Goal: Go to known website: Go to known website

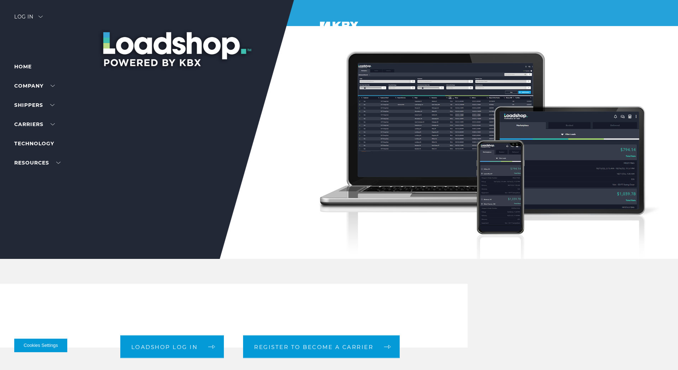
click at [20, 14] on div "Log in" at bounding box center [28, 19] width 28 height 10
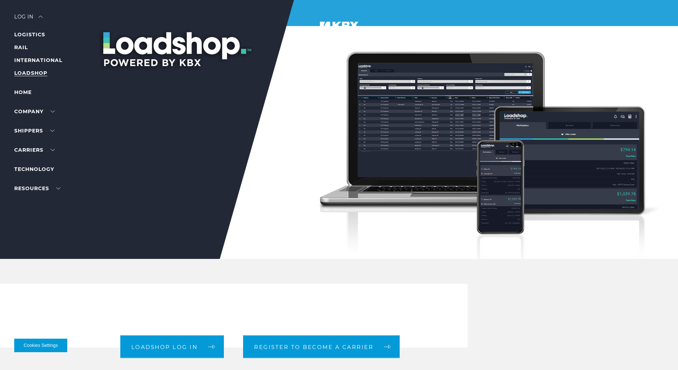
click at [27, 74] on link "LOADSHOP" at bounding box center [30, 73] width 33 height 6
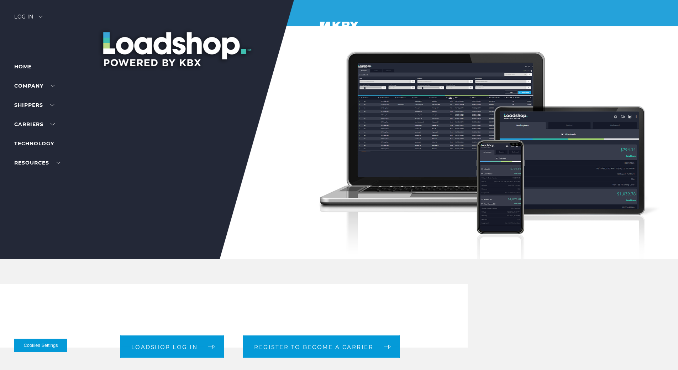
click at [24, 19] on div "Log in" at bounding box center [28, 19] width 28 height 10
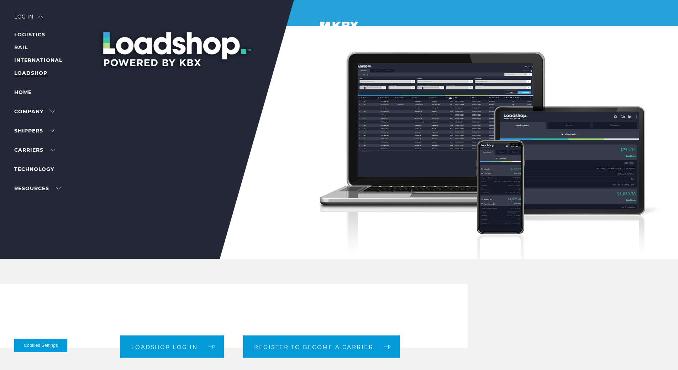
click at [20, 73] on link "LOADSHOP" at bounding box center [30, 73] width 33 height 6
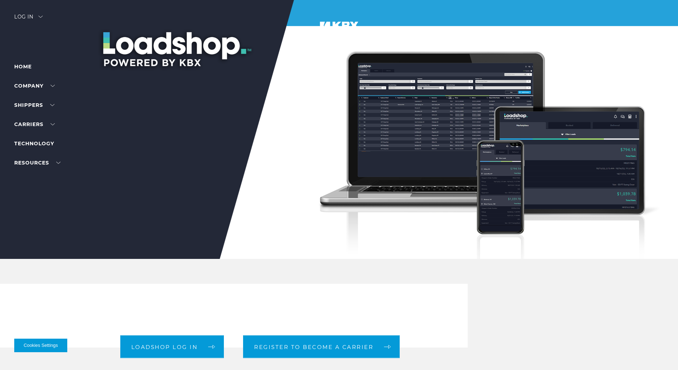
drag, startPoint x: 25, startPoint y: 17, endPoint x: 20, endPoint y: 42, distance: 26.0
click at [25, 16] on div "Log in" at bounding box center [28, 19] width 28 height 10
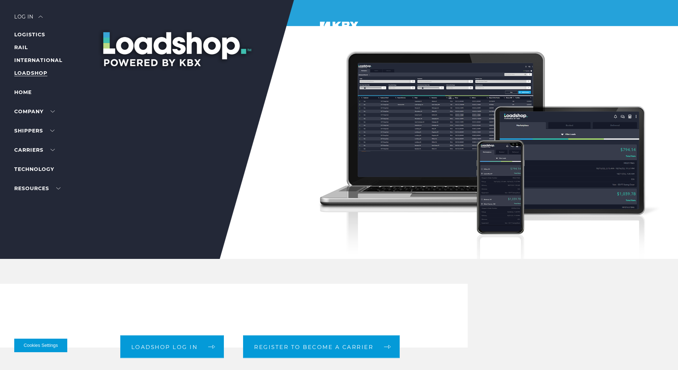
click at [28, 71] on link "LOADSHOP" at bounding box center [30, 73] width 33 height 6
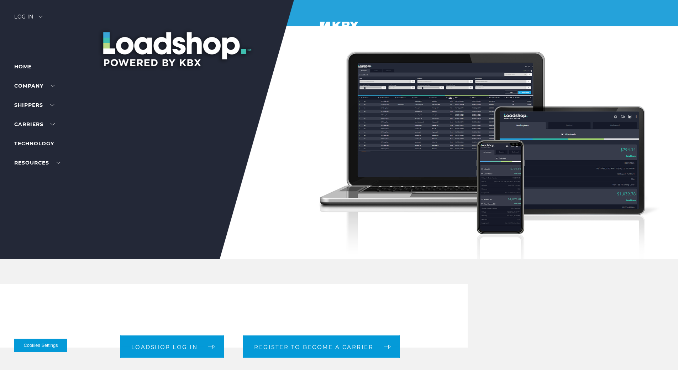
click at [32, 15] on div "Log in" at bounding box center [28, 19] width 28 height 10
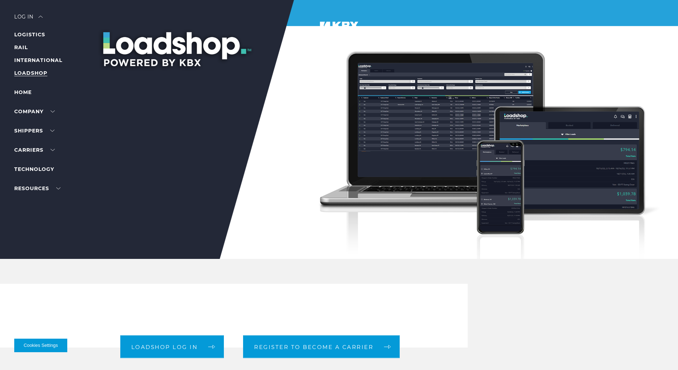
click at [32, 75] on link "LOADSHOP" at bounding box center [30, 73] width 33 height 6
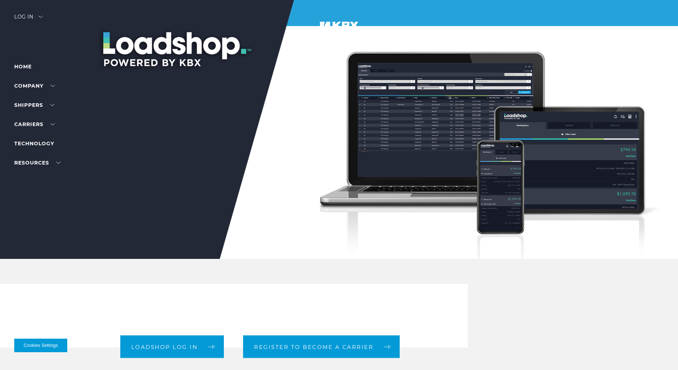
click at [25, 17] on div "Log in" at bounding box center [28, 19] width 28 height 10
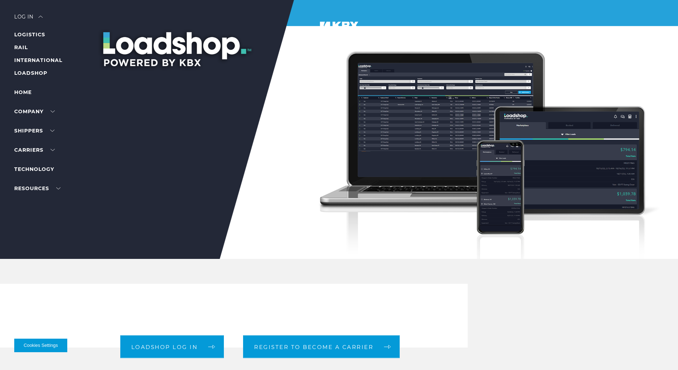
click at [28, 68] on ul "LOGISTICS RAIL INTERNATIONAL LOADSHOP" at bounding box center [45, 53] width 62 height 47
click at [28, 69] on li "LOADSHOP" at bounding box center [45, 73] width 62 height 9
click at [30, 70] on link "LOADSHOP" at bounding box center [30, 73] width 33 height 6
